Goal: Information Seeking & Learning: Find specific fact

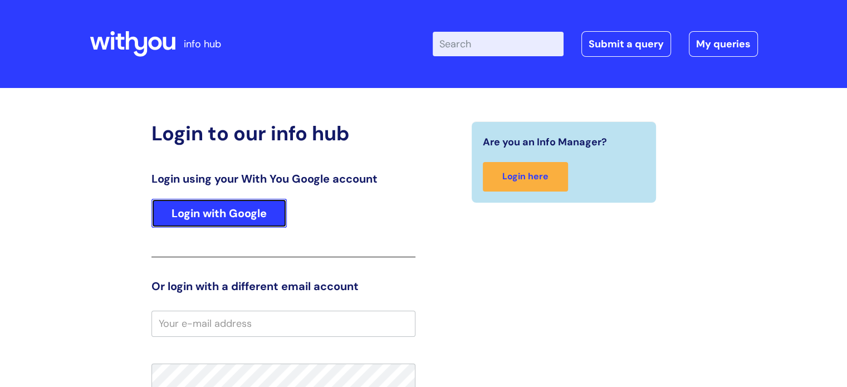
click at [252, 204] on link "Login with Google" at bounding box center [219, 213] width 135 height 29
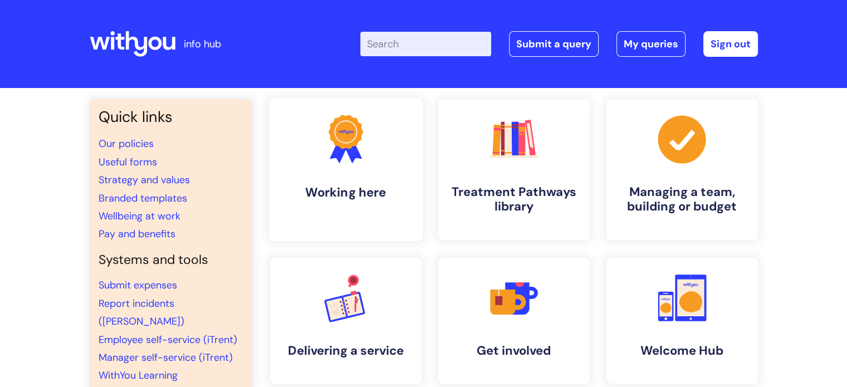
click at [348, 157] on icon ".cls-1{fill:#f89b22;}.cls-1,.cls-2,.cls-3{stroke-width:0px;}.cls-2{fill:#2d3cff…" at bounding box center [345, 138] width 55 height 55
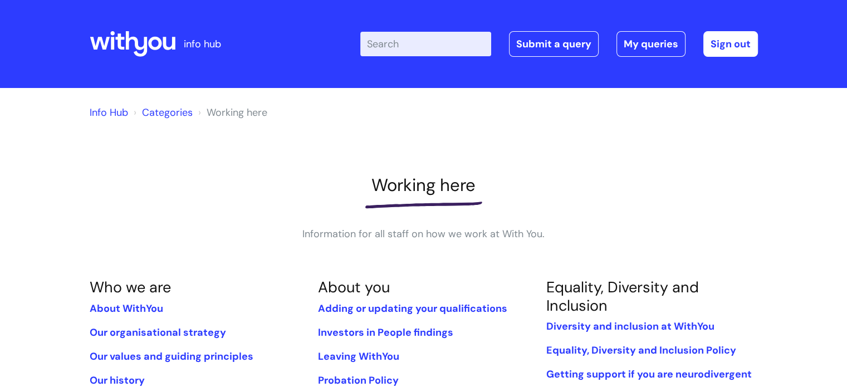
click at [441, 46] on input "Enter your search term here..." at bounding box center [425, 44] width 131 height 25
type input "operations manager"
click button "Search" at bounding box center [0, 0] width 0 height 0
